Goal: Task Accomplishment & Management: Manage account settings

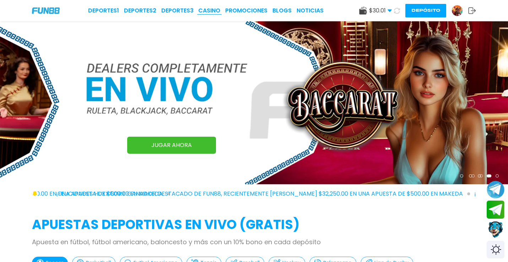
click at [215, 8] on link "CASINO" at bounding box center [209, 10] width 22 height 9
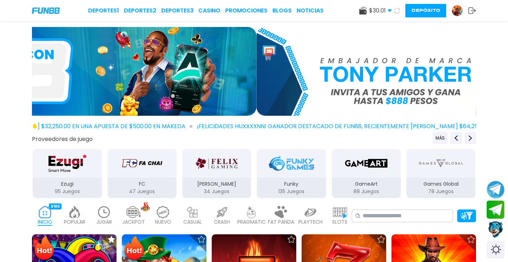
click at [99, 216] on img at bounding box center [104, 212] width 14 height 12
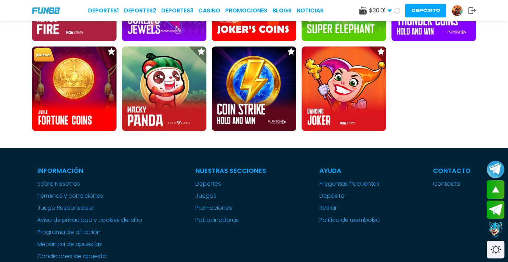
scroll to position [552, 0]
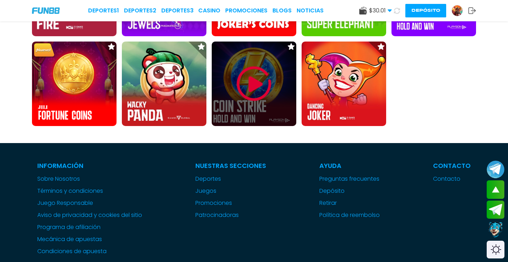
click at [256, 82] on img at bounding box center [253, 83] width 43 height 43
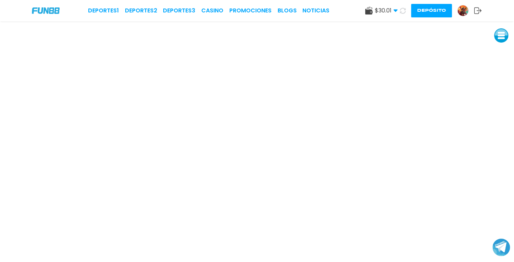
click at [499, 36] on button at bounding box center [501, 35] width 14 height 14
click at [498, 52] on button at bounding box center [501, 51] width 14 height 14
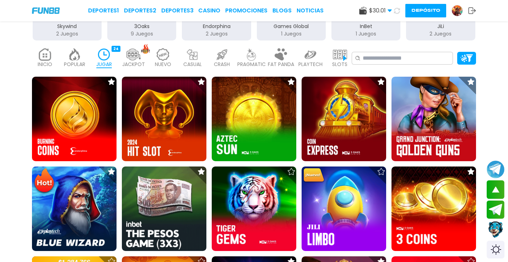
scroll to position [79, 0]
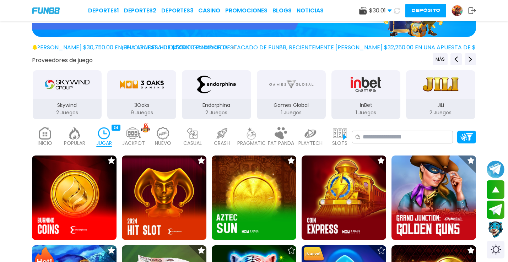
click at [152, 91] on img "3Oaks" at bounding box center [141, 85] width 45 height 20
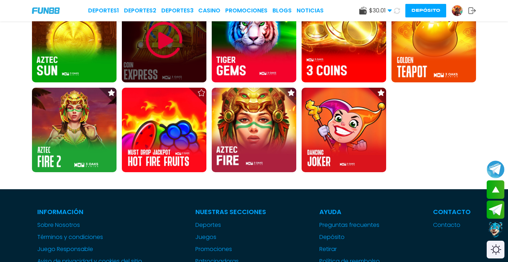
scroll to position [79, 0]
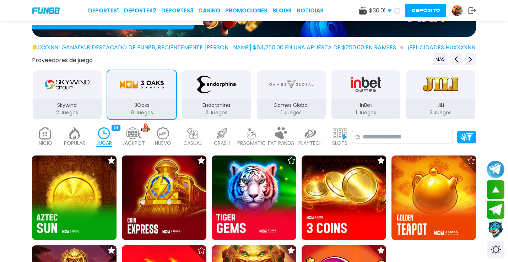
click at [51, 137] on img at bounding box center [45, 133] width 14 height 12
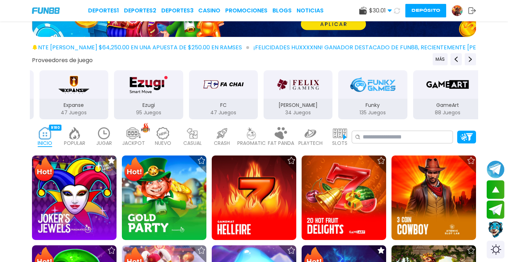
drag, startPoint x: 441, startPoint y: 88, endPoint x: 11, endPoint y: 93, distance: 429.5
click at [4, 98] on div "Proveedores de juego MÁS 3Oaks 76 Juegos Aspect 132 Juegos Atomic 41 Juegos BEL…" at bounding box center [254, 86] width 508 height 67
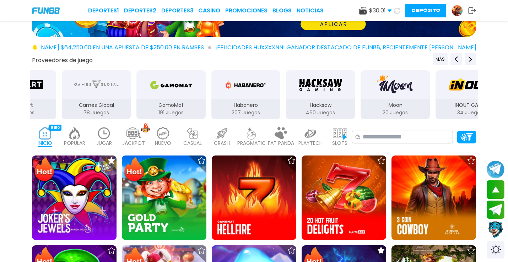
drag, startPoint x: 409, startPoint y: 89, endPoint x: 0, endPoint y: -24, distance: 424.2
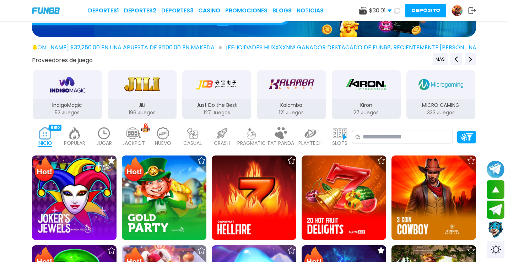
click at [152, 92] on img "JiLi" at bounding box center [142, 85] width 45 height 20
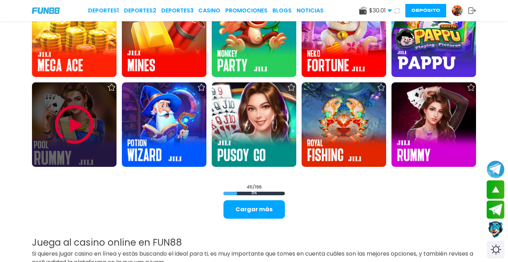
scroll to position [907, 0]
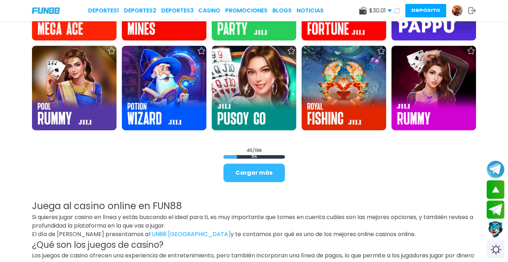
click at [280, 176] on button "Cargar más" at bounding box center [253, 173] width 61 height 18
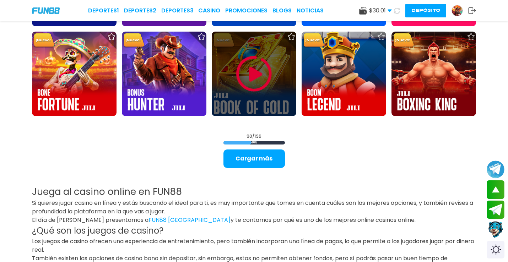
scroll to position [1735, 0]
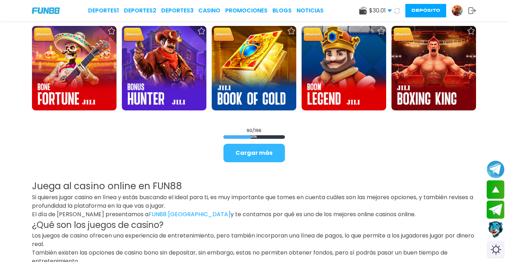
click at [272, 150] on button "Cargar más" at bounding box center [253, 153] width 61 height 18
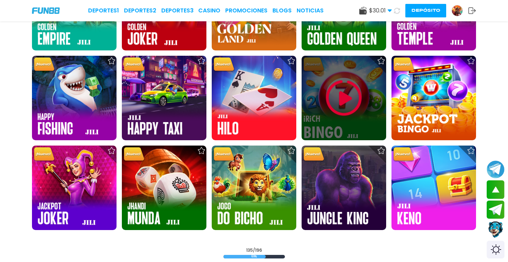
scroll to position [2484, 0]
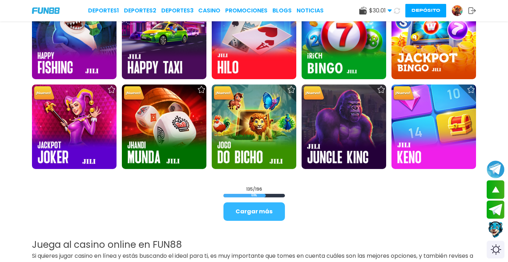
click at [235, 214] on button "Cargar más" at bounding box center [253, 211] width 61 height 18
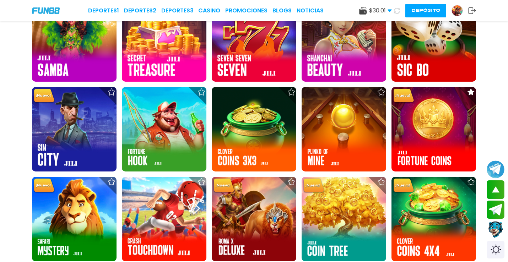
scroll to position [3115, 0]
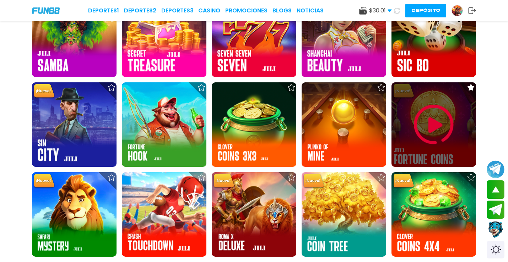
click at [448, 110] on img at bounding box center [433, 124] width 43 height 43
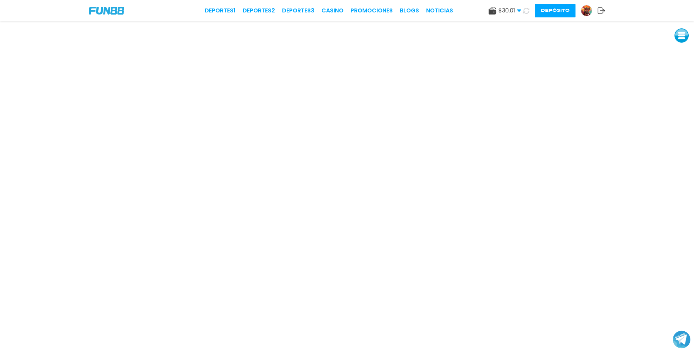
click at [74, 19] on div "Deportes 1 Deportes 2 Deportes 3 CASINO Promociones BLOGS NOTICIAS $ 30.01 Dine…" at bounding box center [347, 10] width 694 height 21
click at [514, 12] on img at bounding box center [586, 10] width 11 height 11
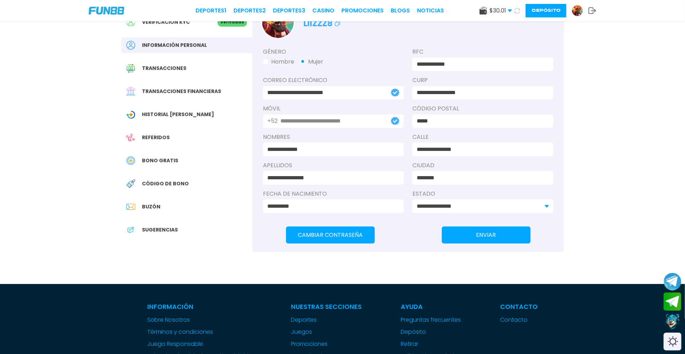
drag, startPoint x: 336, startPoint y: 283, endPoint x: 680, endPoint y: 353, distance: 350.3
click at [514, 262] on div "**********" at bounding box center [342, 298] width 685 height 683
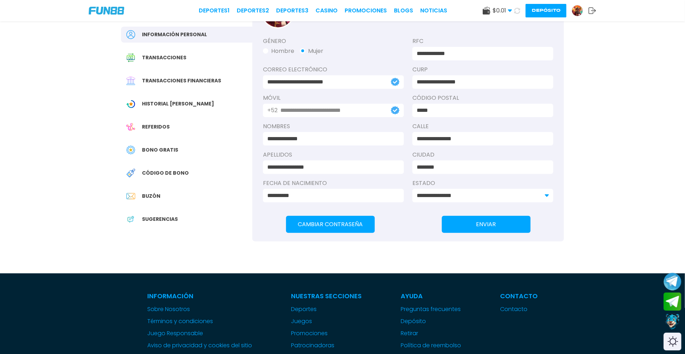
click at [514, 262] on div "**********" at bounding box center [342, 288] width 685 height 683
click at [514, 262] on button "Contact customer service" at bounding box center [672, 321] width 19 height 19
click at [514, 262] on button "Contact customer service" at bounding box center [672, 320] width 19 height 19
click at [514, 262] on button "Contact customer service" at bounding box center [672, 322] width 19 height 19
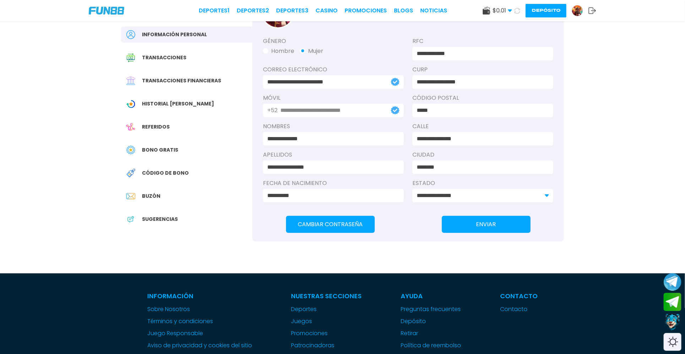
click at [514, 262] on button "Contact customer service" at bounding box center [672, 321] width 19 height 19
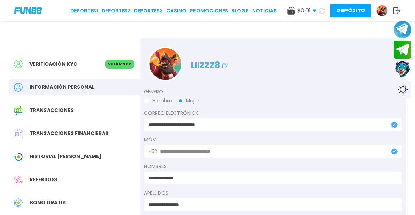
scroll to position [0, 0]
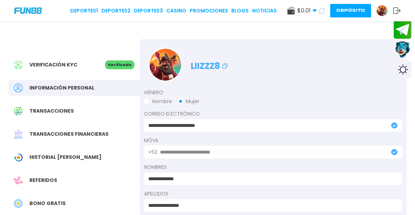
click at [112, 159] on div "Historial de Bonos" at bounding box center [74, 157] width 131 height 16
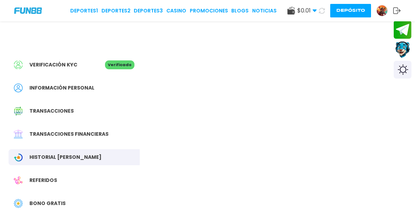
click at [99, 161] on div "Historial de Bonos" at bounding box center [74, 157] width 131 height 16
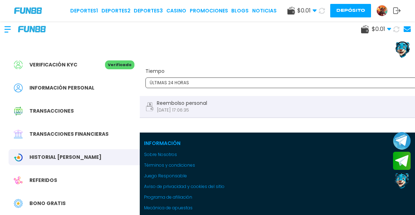
click at [398, 31] on use at bounding box center [397, 29] width 6 height 6
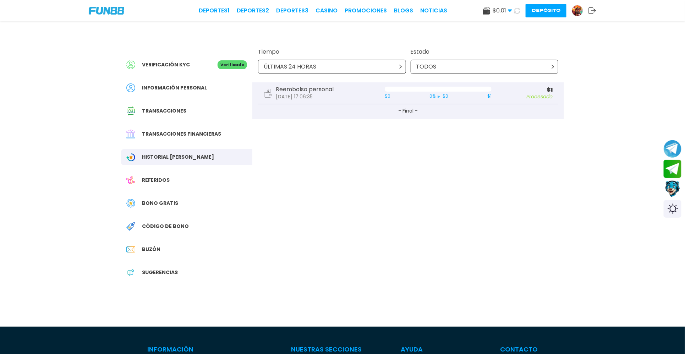
click at [487, 73] on div "TODOS" at bounding box center [485, 67] width 148 height 14
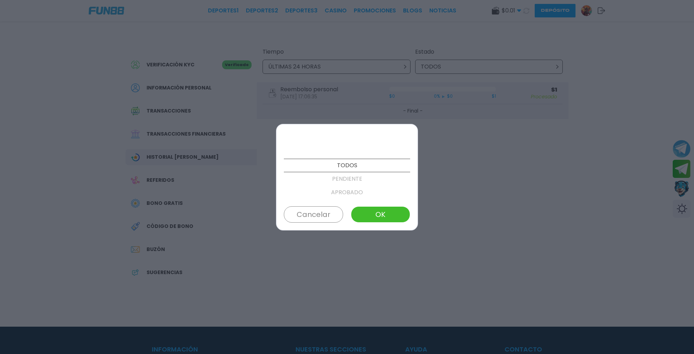
click at [410, 177] on div "TODOS PENDIENTE APROBADO FALLIDO CANCELADO Cancelar OK" at bounding box center [347, 177] width 142 height 106
drag, startPoint x: 383, startPoint y: 214, endPoint x: 414, endPoint y: 175, distance: 50.5
click at [383, 214] on button "OK" at bounding box center [380, 214] width 59 height 16
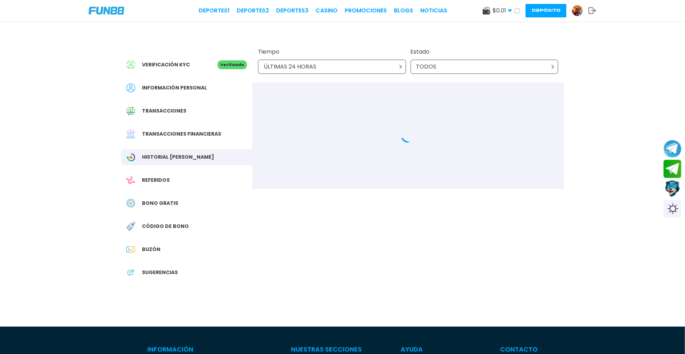
click at [395, 72] on div "ÚLTIMAS 24 HORAS" at bounding box center [332, 67] width 148 height 14
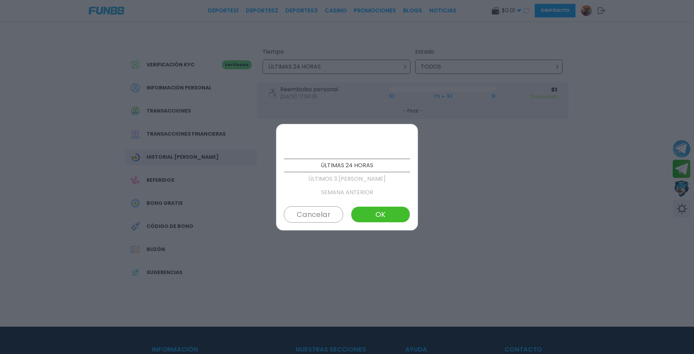
click at [356, 190] on p "SEMANA ANTERIOR" at bounding box center [347, 192] width 126 height 13
click at [352, 194] on p "MES ANTERIOR" at bounding box center [347, 192] width 126 height 13
click at [346, 175] on p "ÚLTIMOS 3 MESES" at bounding box center [347, 178] width 126 height 13
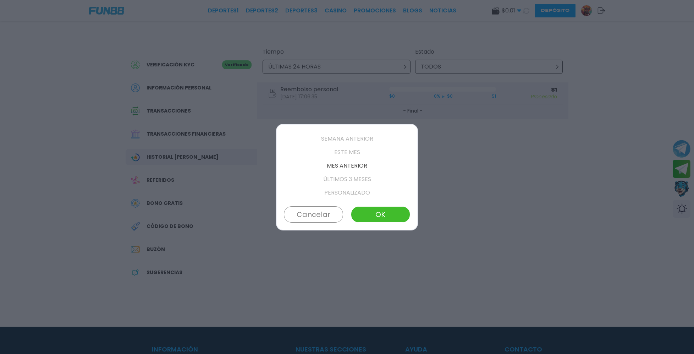
scroll to position [67, 0]
click at [411, 217] on div "ÚLTIMAS 24 HORAS ÚLTIMOS 3 DÍAS SEMANA ANTERIOR ESTE MES MES ANTERIOR ÚLTIMOS 3…" at bounding box center [347, 177] width 142 height 106
click at [415, 220] on div "ÚLTIMAS 24 HORAS ÚLTIMOS 3 DÍAS SEMANA ANTERIOR ESTE MES MES ANTERIOR ÚLTIMOS 3…" at bounding box center [347, 177] width 142 height 106
click at [392, 212] on button "OK" at bounding box center [380, 214] width 59 height 16
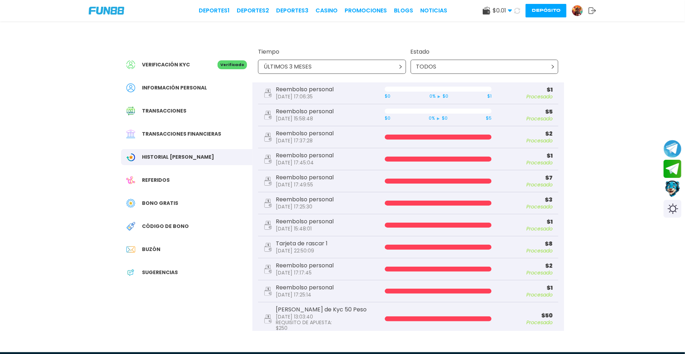
click at [164, 138] on div "Transacciones financieras" at bounding box center [186, 134] width 131 height 16
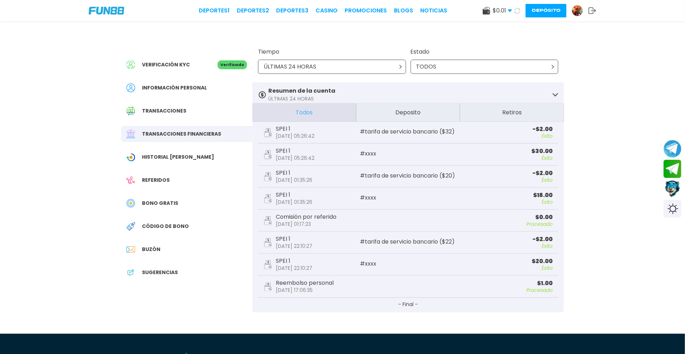
click at [514, 125] on div "Verificación KYC Verificado Información personal Transacciones Transacciones fi…" at bounding box center [342, 156] width 685 height 312
drag, startPoint x: 410, startPoint y: 55, endPoint x: 410, endPoint y: 62, distance: 7.5
click at [410, 59] on div "Tiempo ÚLTIMAS 24 HORAS Estado TODOS" at bounding box center [408, 60] width 312 height 43
click at [392, 68] on div "ÚLTIMAS 24 HORAS" at bounding box center [332, 67] width 148 height 14
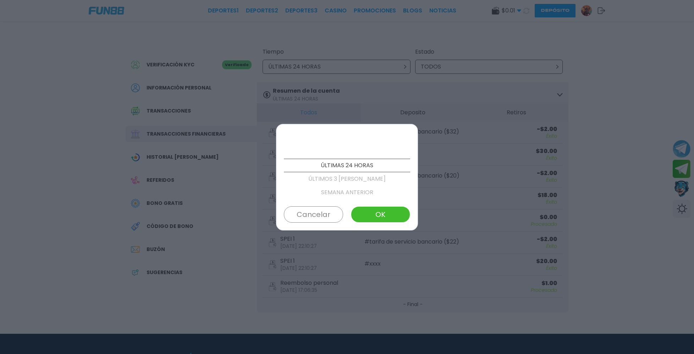
click at [381, 182] on p "ÚLTIMOS 3 DÍAS" at bounding box center [347, 178] width 126 height 13
click at [383, 180] on p "SEMANA ANTERIOR" at bounding box center [347, 178] width 126 height 13
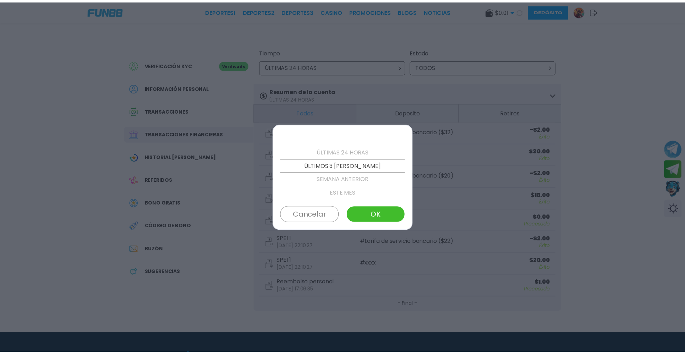
scroll to position [27, 0]
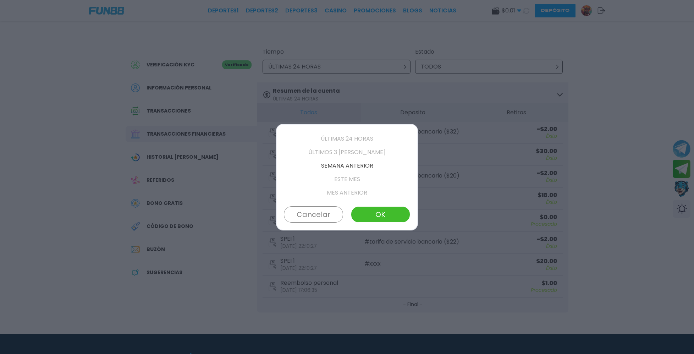
click at [388, 209] on button "OK" at bounding box center [380, 214] width 59 height 16
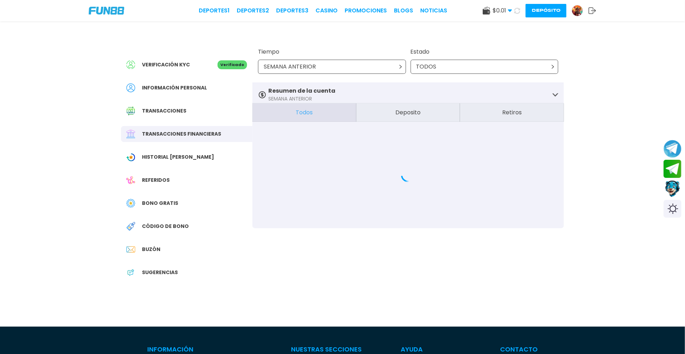
drag, startPoint x: 378, startPoint y: 115, endPoint x: 378, endPoint y: 120, distance: 4.3
click at [378, 120] on button "Deposito" at bounding box center [408, 112] width 104 height 18
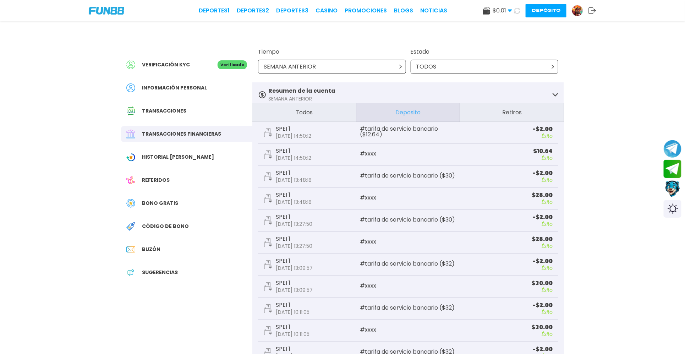
click at [514, 10] on icon at bounding box center [517, 11] width 6 height 6
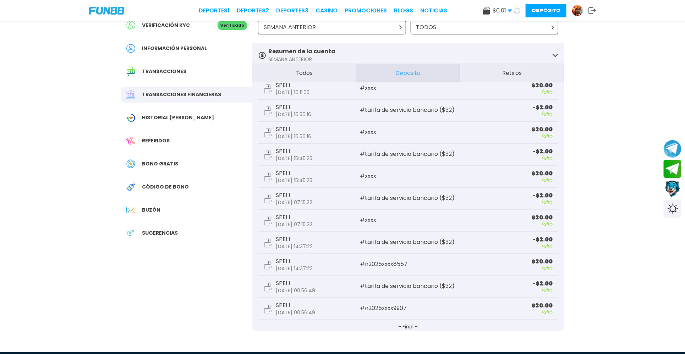
scroll to position [160, 0]
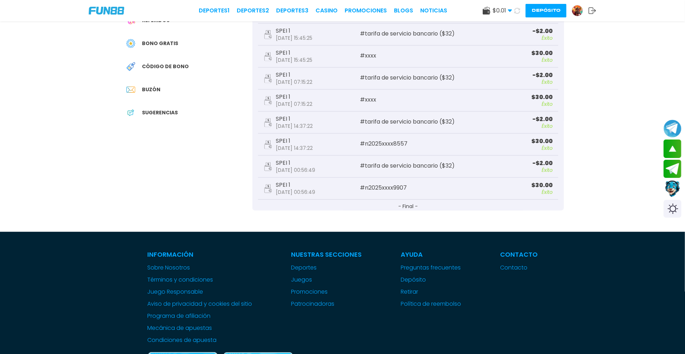
click at [514, 115] on div "Verificación KYC Verificado Información personal Transacciones Transacciones fi…" at bounding box center [342, 25] width 685 height 370
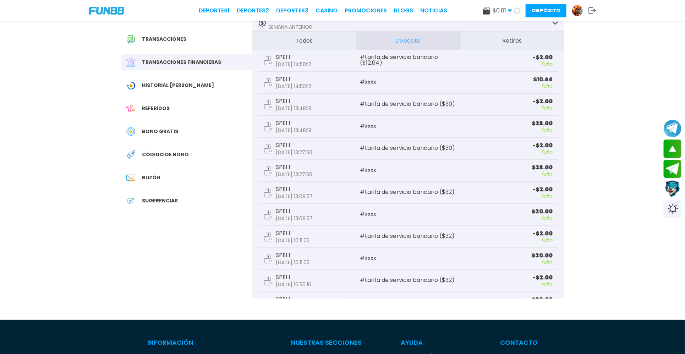
scroll to position [53, 0]
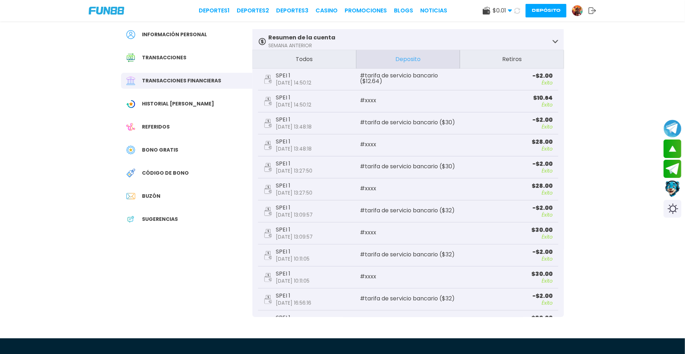
click at [514, 63] on button "Retiros" at bounding box center [512, 59] width 104 height 18
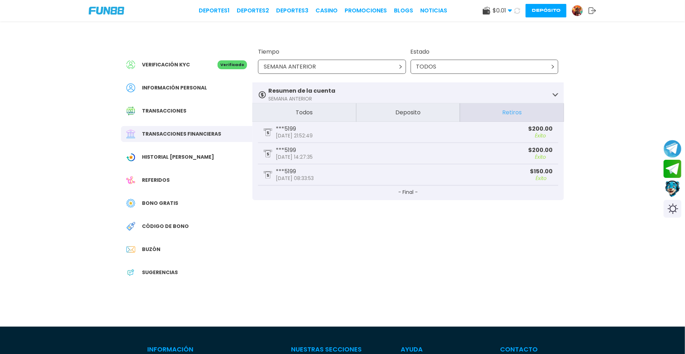
click at [395, 113] on button "Deposito" at bounding box center [408, 112] width 104 height 18
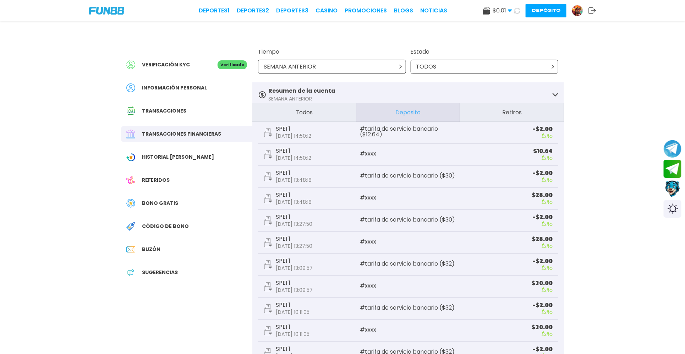
click at [407, 68] on div "Tiempo SEMANA ANTERIOR Estado TODOS" at bounding box center [408, 60] width 312 height 43
click at [401, 65] on icon at bounding box center [401, 67] width 4 height 4
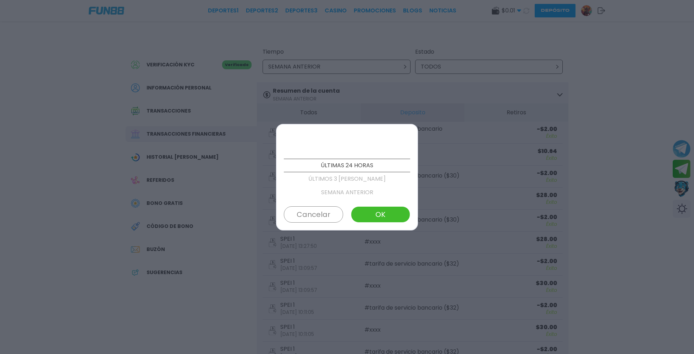
scroll to position [27, 0]
click at [333, 152] on p "ÚLTIMOS 3 DÍAS" at bounding box center [347, 152] width 126 height 13
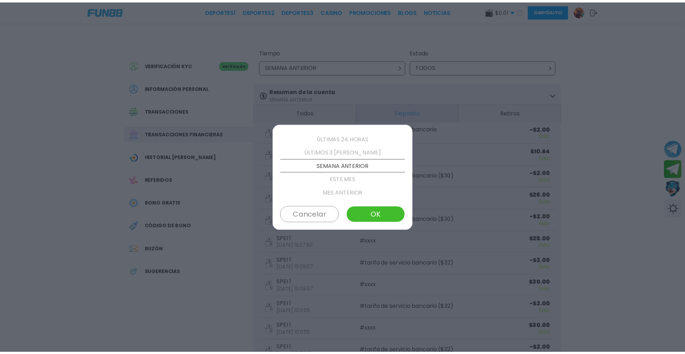
scroll to position [13, 0]
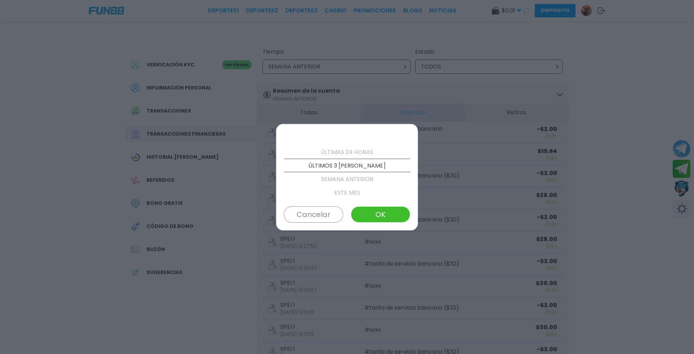
click at [373, 215] on button "OK" at bounding box center [380, 214] width 59 height 16
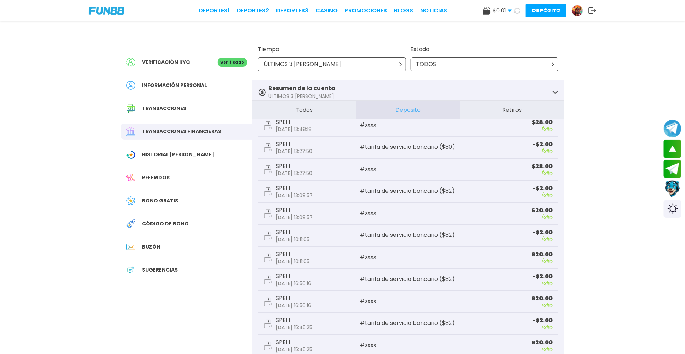
scroll to position [0, 0]
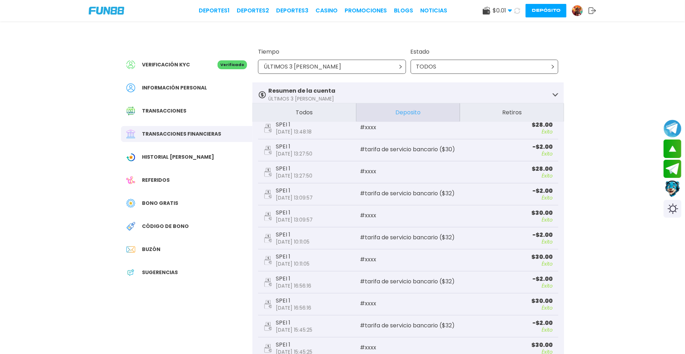
click at [162, 198] on div "Bono Gratis" at bounding box center [186, 203] width 131 height 16
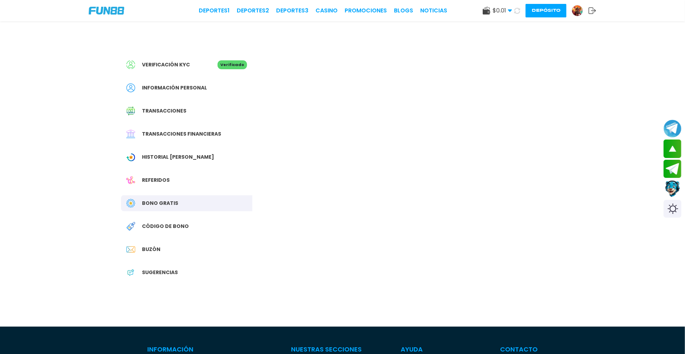
click at [168, 205] on span "Bono Gratis" at bounding box center [160, 202] width 36 height 7
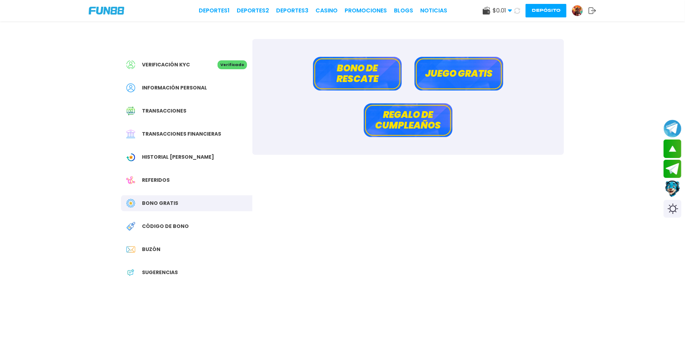
click at [440, 79] on button "Juego gratis" at bounding box center [459, 74] width 89 height 34
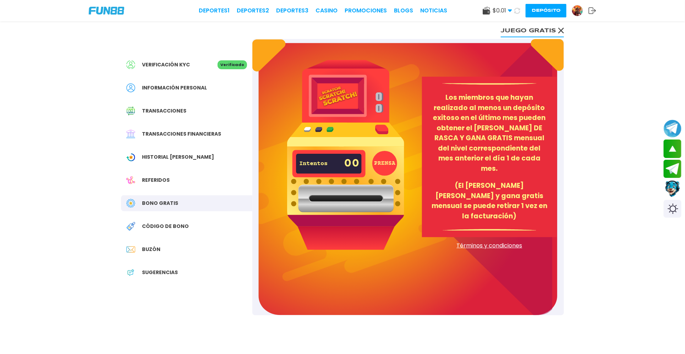
click at [378, 130] on img at bounding box center [345, 155] width 117 height 190
drag, startPoint x: 390, startPoint y: 165, endPoint x: 441, endPoint y: 161, distance: 51.3
click at [390, 165] on button "PRENSA" at bounding box center [384, 163] width 25 height 25
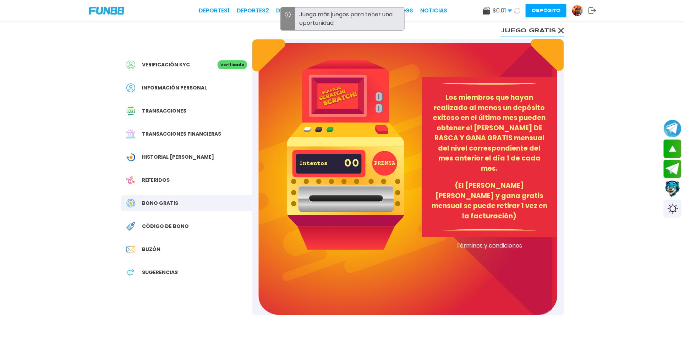
click at [514, 164] on p "Los miembros que hayan realizado al menos un depósito exitoso en el último mes …" at bounding box center [490, 133] width 118 height 81
click at [356, 262] on div "PRENSA Intentos 00 Los miembros que hayan realizado al menos un depósito exitos…" at bounding box center [408, 177] width 312 height 276
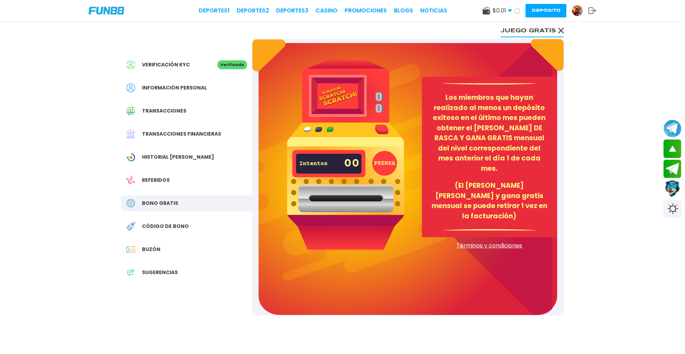
click at [514, 21] on div "Verificación KYC Verificado Información personal Transacciones Transacciones fi…" at bounding box center [343, 207] width 460 height 372
click at [514, 29] on button "Juego gratis" at bounding box center [532, 30] width 63 height 14
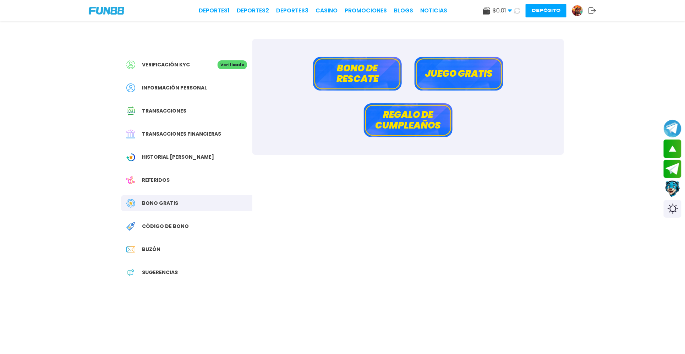
click at [514, 29] on div "Verificación KYC Verificado Información personal Transacciones Transacciones fi…" at bounding box center [343, 207] width 460 height 372
click at [326, 85] on button "Bono de rescate" at bounding box center [357, 74] width 89 height 34
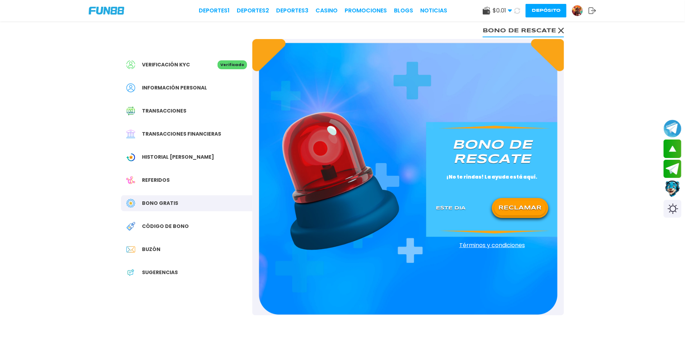
drag, startPoint x: 541, startPoint y: 200, endPoint x: 538, endPoint y: 197, distance: 4.3
click at [514, 200] on div "RECLAMAR" at bounding box center [520, 208] width 56 height 20
click at [449, 182] on div "Bono de rescate ¡No te rindas! La ayuda está aquí. Este Dia RECLAMAR" at bounding box center [492, 177] width 130 height 96
click at [514, 205] on button "RECLAMAR" at bounding box center [519, 208] width 51 height 15
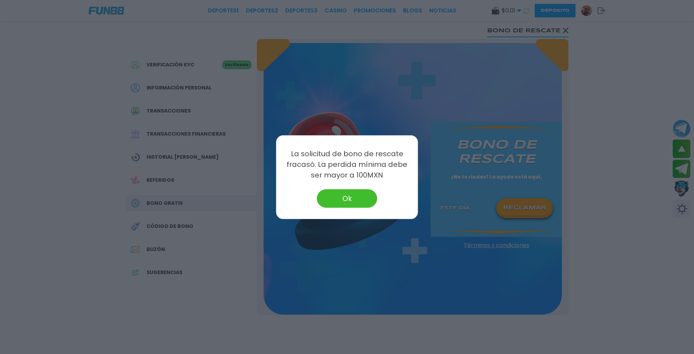
click at [369, 198] on button "Ok" at bounding box center [347, 198] width 60 height 18
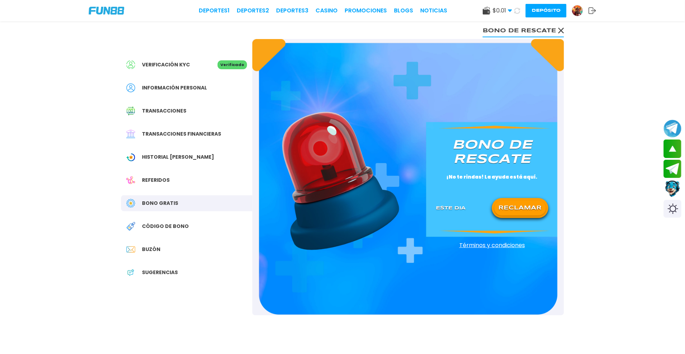
drag, startPoint x: 240, startPoint y: 64, endPoint x: 247, endPoint y: 74, distance: 12.1
click at [240, 65] on p "Verificado" at bounding box center [232, 64] width 29 height 9
click at [514, 14] on button at bounding box center [517, 11] width 10 height 10
click at [514, 13] on use at bounding box center [517, 10] width 7 height 7
click at [514, 12] on icon at bounding box center [517, 10] width 6 height 6
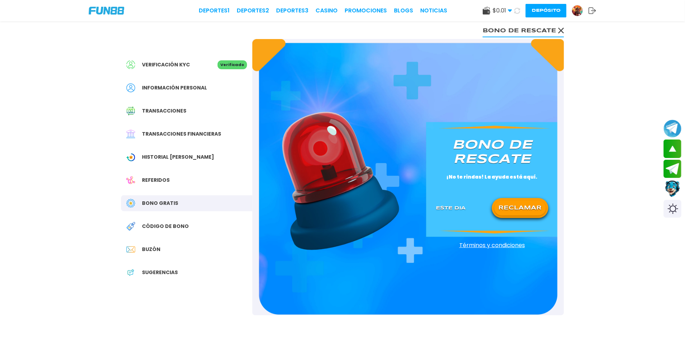
click at [514, 12] on icon at bounding box center [517, 10] width 6 height 6
click at [514, 10] on icon at bounding box center [517, 10] width 7 height 7
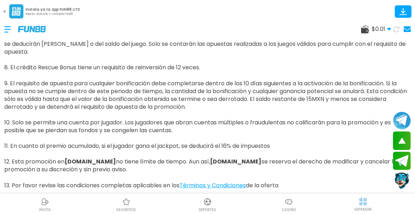
scroll to position [355, 0]
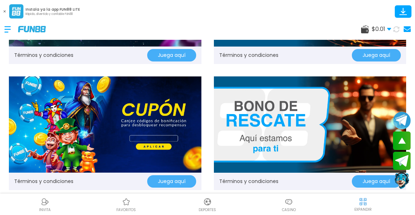
scroll to position [451, 0]
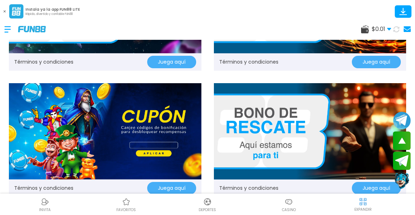
click at [374, 183] on button "Juega aquí" at bounding box center [376, 188] width 49 height 12
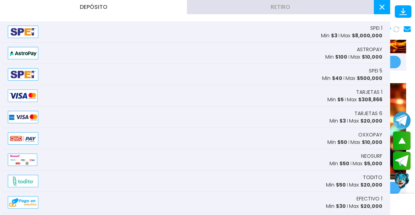
click at [376, 12] on button at bounding box center [382, 7] width 16 height 14
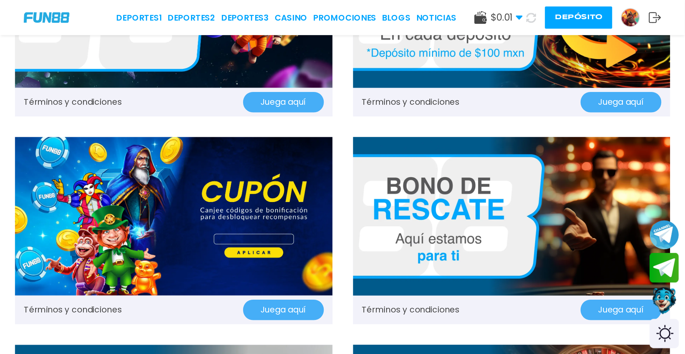
scroll to position [0, 0]
